Goal: Information Seeking & Learning: Learn about a topic

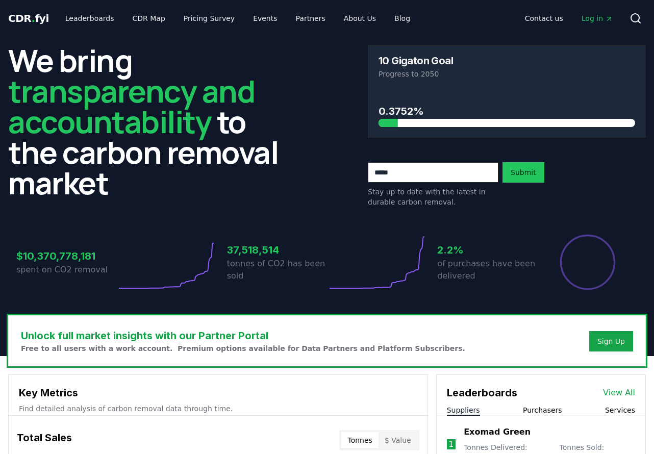
click at [93, 20] on link "Leaderboards" at bounding box center [89, 18] width 65 height 18
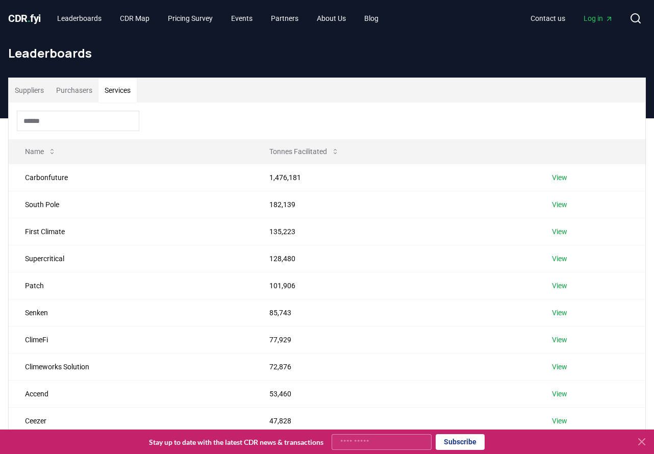
click at [122, 87] on button "Services" at bounding box center [117, 90] width 38 height 24
click at [122, 121] on input at bounding box center [78, 121] width 122 height 20
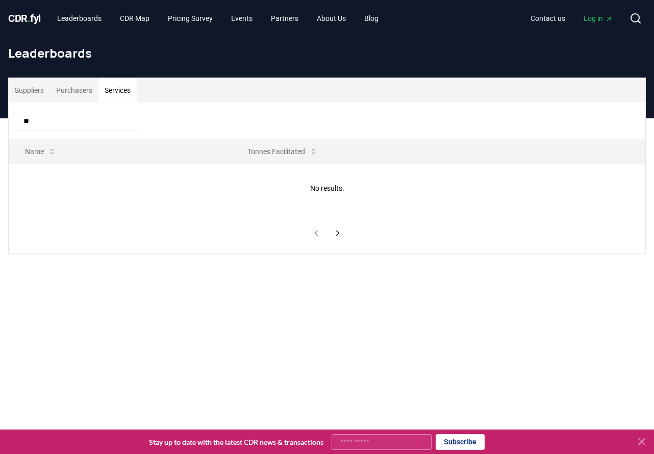
type input "*"
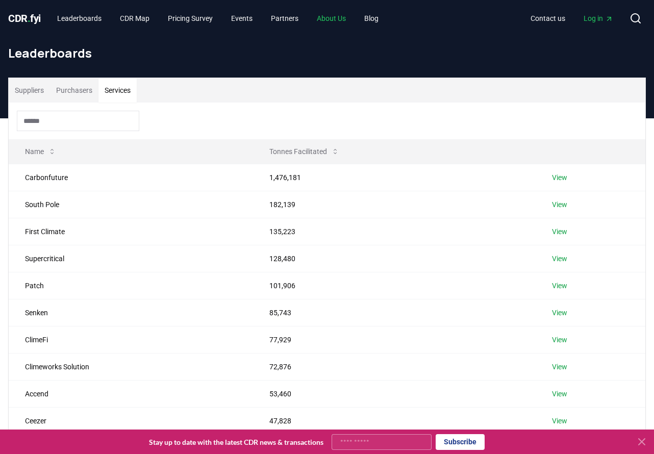
click at [350, 20] on link "About Us" at bounding box center [331, 18] width 45 height 18
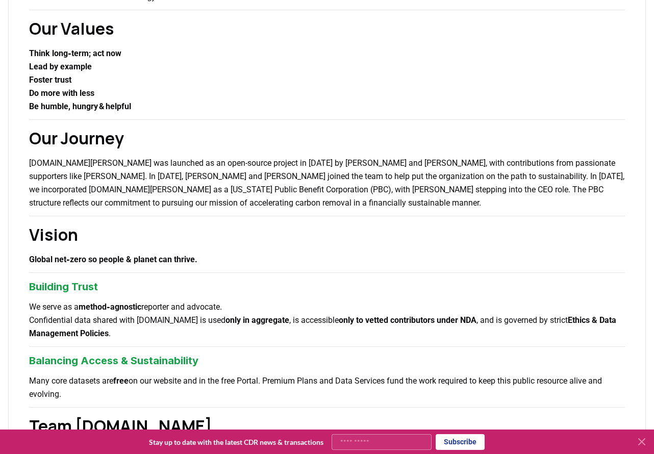
scroll to position [293, 0]
